Goal: Task Accomplishment & Management: Manage account settings

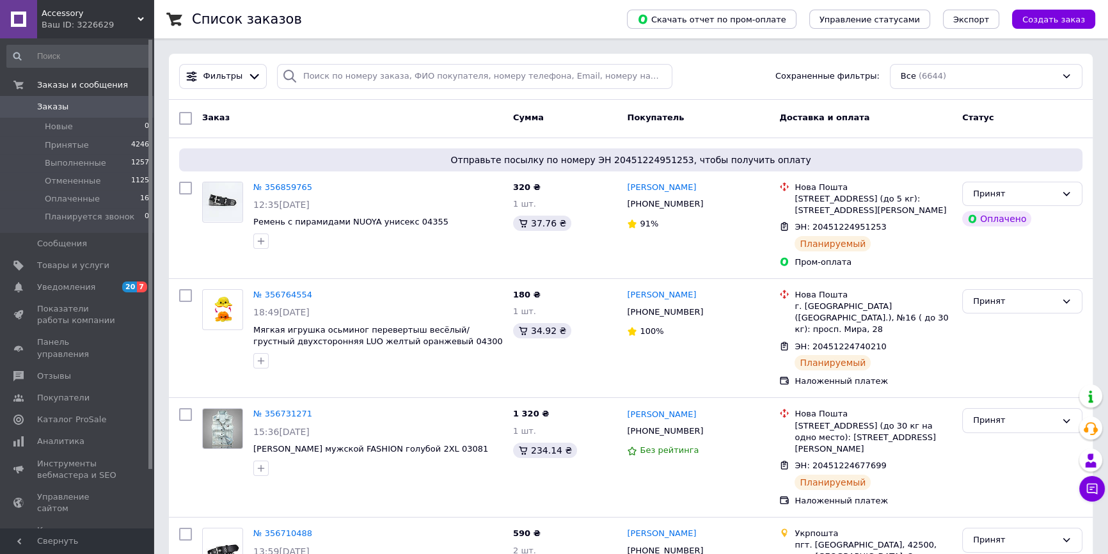
click at [72, 15] on span "Accessory" at bounding box center [90, 14] width 96 height 12
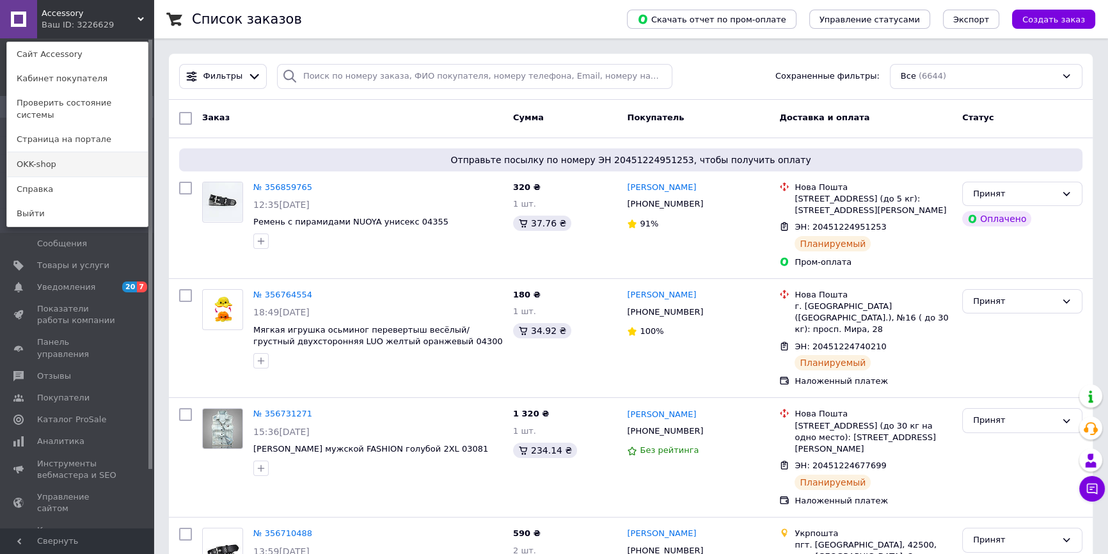
click at [70, 152] on link "OKK-shop" at bounding box center [77, 164] width 141 height 24
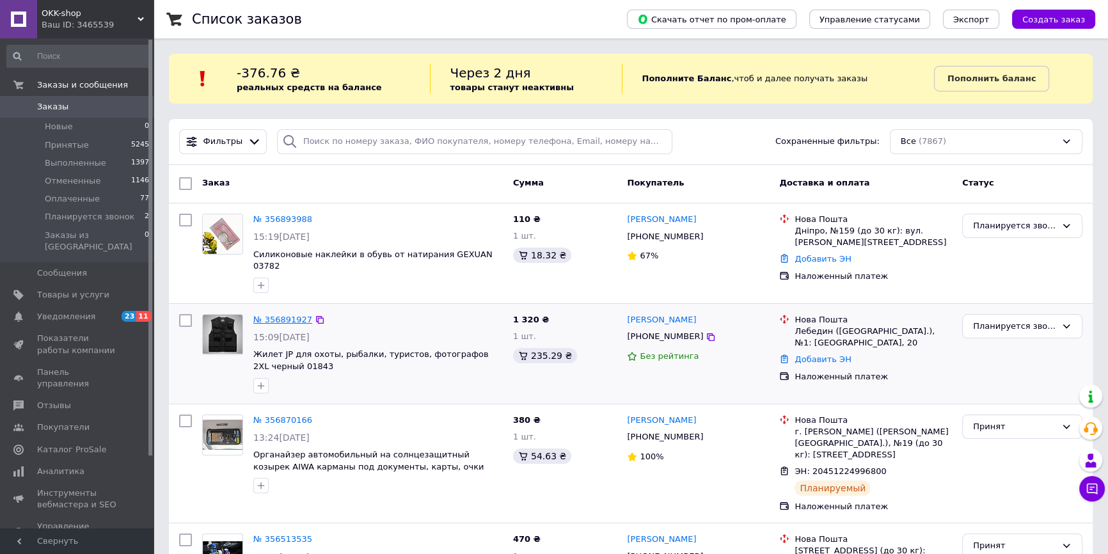
click at [282, 315] on link "№ 356891927" at bounding box center [282, 320] width 59 height 10
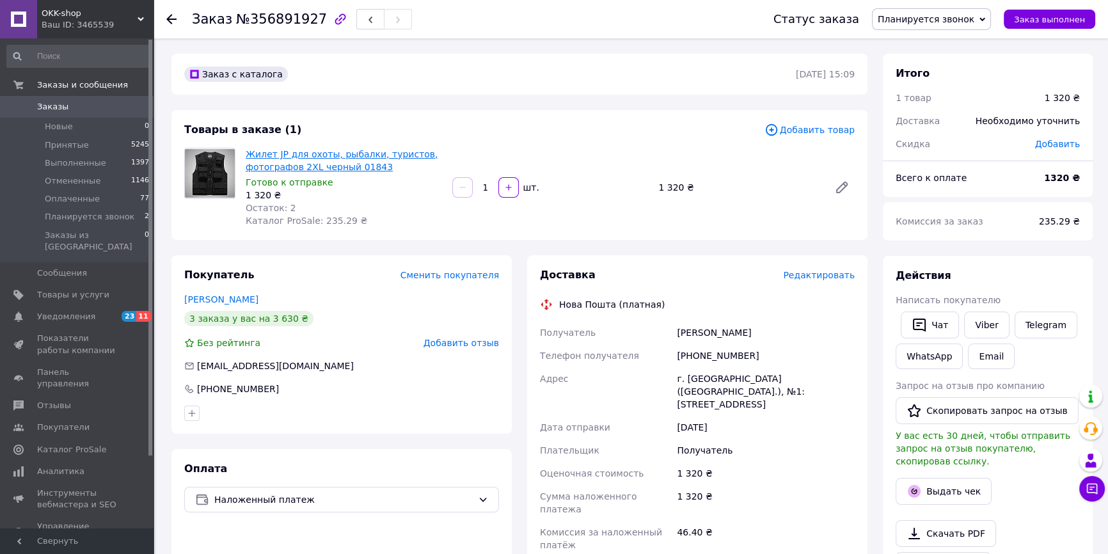
click at [268, 166] on link "Жилет JP для охоты, рыбалки, туристов, фотографов 2XL черный 01843" at bounding box center [342, 160] width 192 height 23
click at [54, 289] on span "Товары и услуги" at bounding box center [73, 295] width 72 height 12
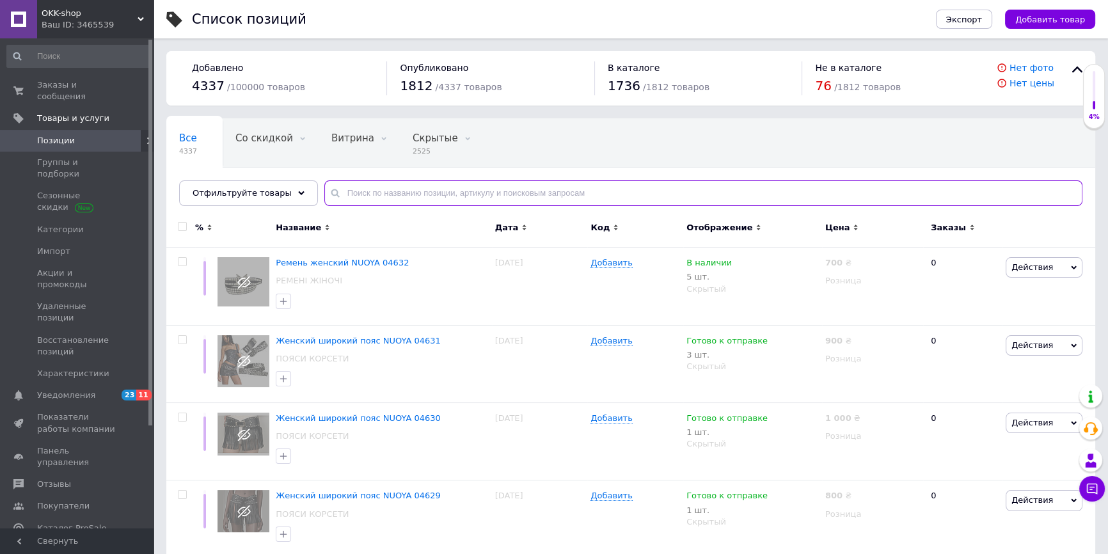
click at [364, 194] on input "text" at bounding box center [703, 193] width 758 height 26
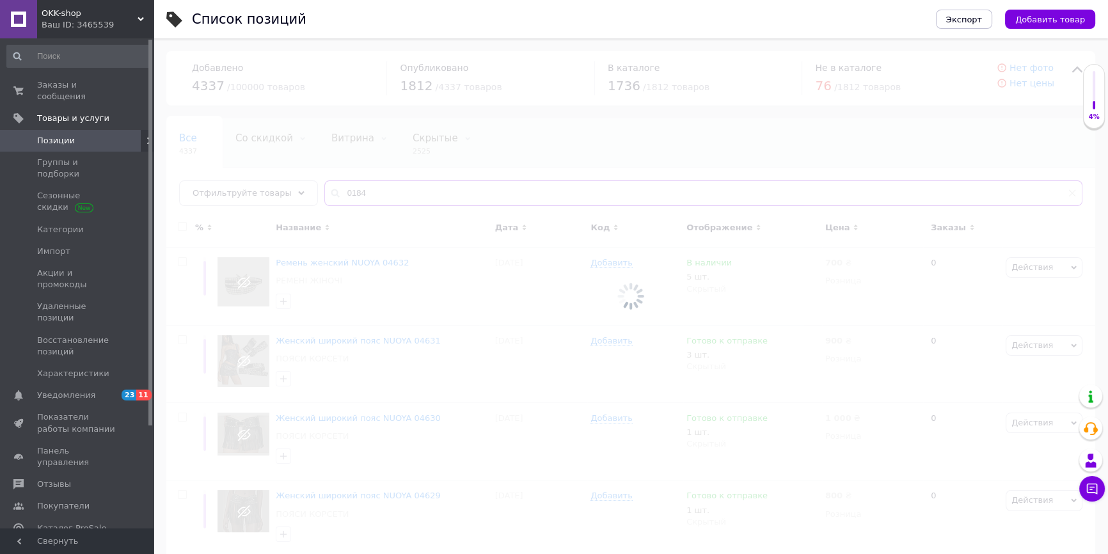
type input "01842"
